Goal: Information Seeking & Learning: Learn about a topic

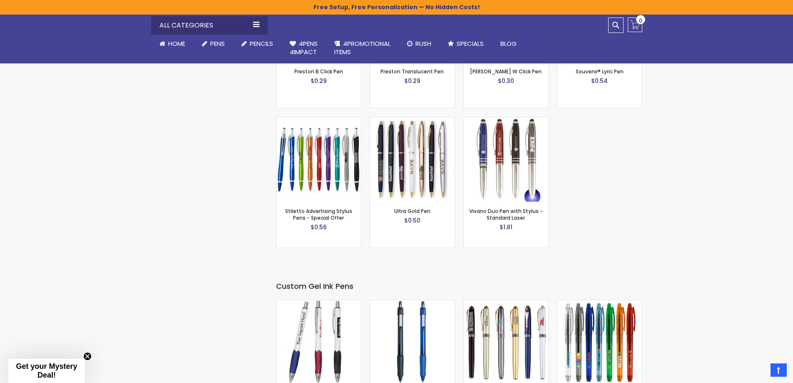
scroll to position [1249, 0]
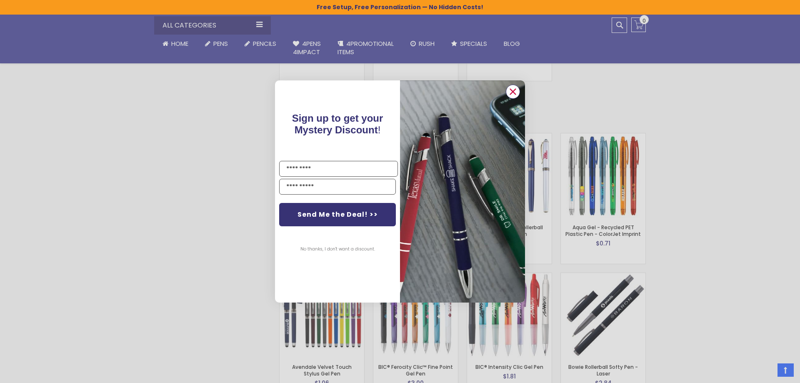
click at [515, 92] on circle "Close dialog" at bounding box center [512, 91] width 12 height 12
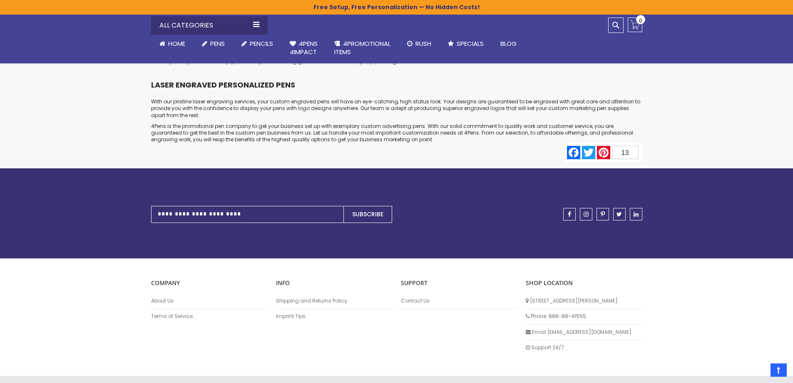
scroll to position [4135, 0]
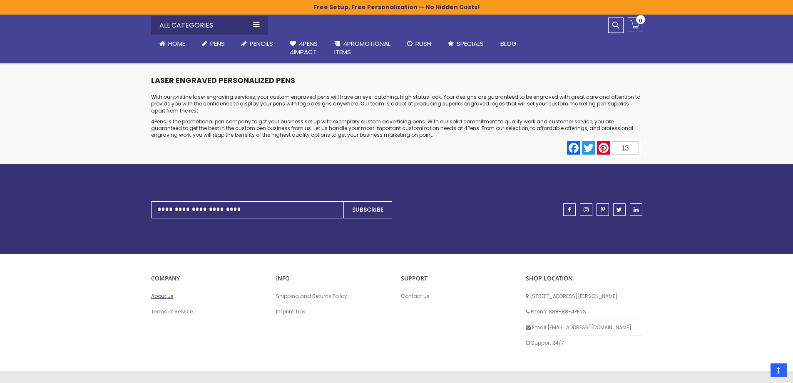
click at [160, 293] on link "About Us" at bounding box center [209, 296] width 117 height 7
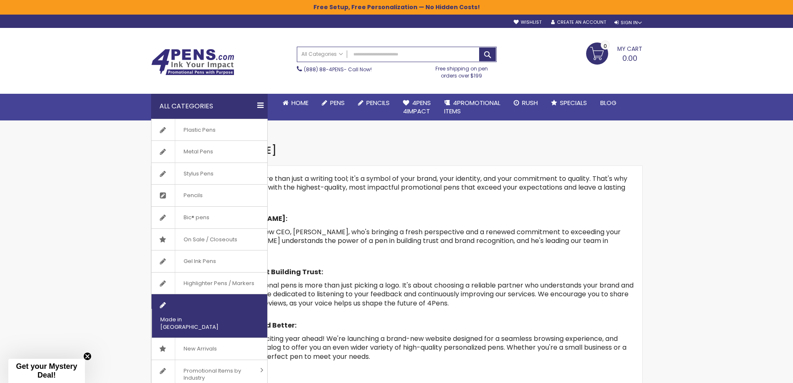
click at [192, 309] on span "Made in [GEOGRAPHIC_DATA]" at bounding box center [199, 323] width 95 height 29
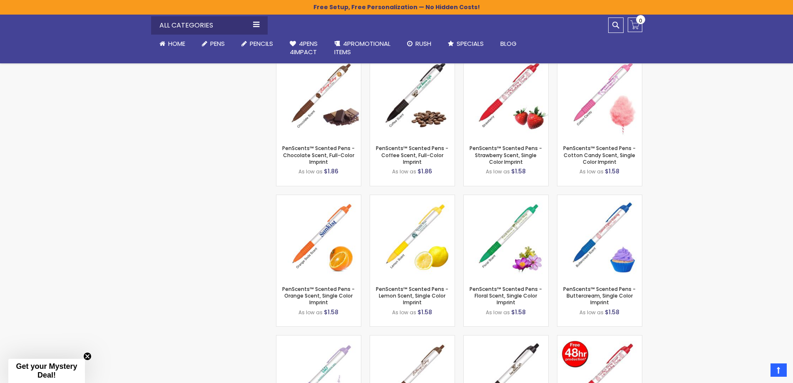
scroll to position [1499, 0]
